Goal: Information Seeking & Learning: Learn about a topic

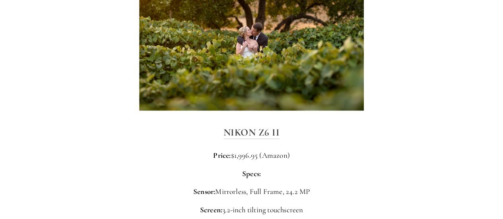
scroll to position [1233, 0]
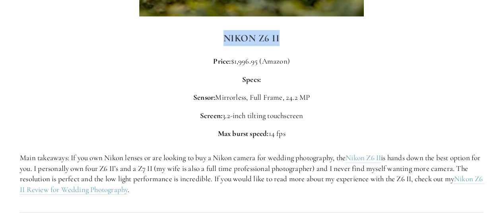
drag, startPoint x: 218, startPoint y: 18, endPoint x: 292, endPoint y: 23, distance: 74.2
click at [292, 30] on h3 "Nikon Z6 II" at bounding box center [251, 38] width 463 height 16
copy strong "Nikon Z6 II"
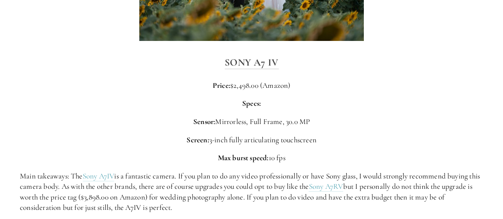
scroll to position [1552, 0]
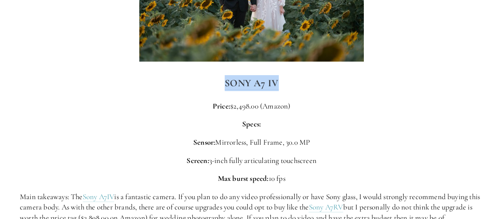
drag, startPoint x: 286, startPoint y: 66, endPoint x: 215, endPoint y: 65, distance: 71.2
click at [215, 75] on h3 "Sony A7 IV" at bounding box center [251, 83] width 463 height 16
copy strong "Sony A7 IV"
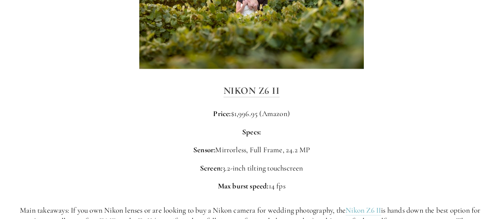
scroll to position [1193, 0]
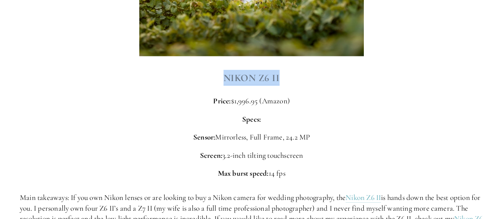
drag, startPoint x: 220, startPoint y: 58, endPoint x: 237, endPoint y: 64, distance: 18.3
click at [288, 70] on h3 "Nikon Z6 II" at bounding box center [251, 78] width 463 height 16
copy strong "Nikon Z6 II"
